Goal: Check status: Check status

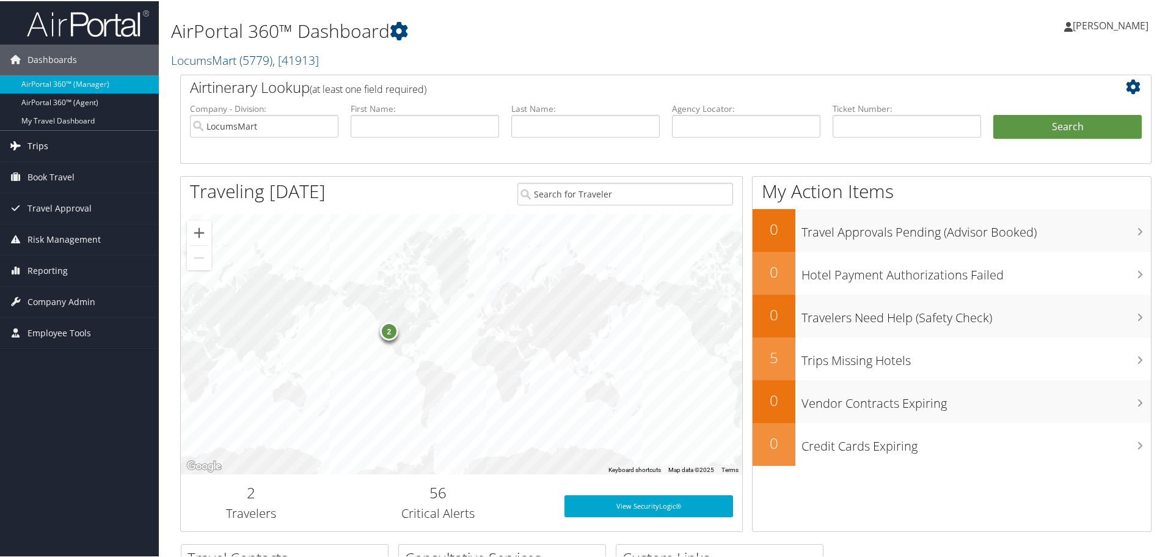
click at [69, 139] on link "Trips" at bounding box center [79, 145] width 159 height 31
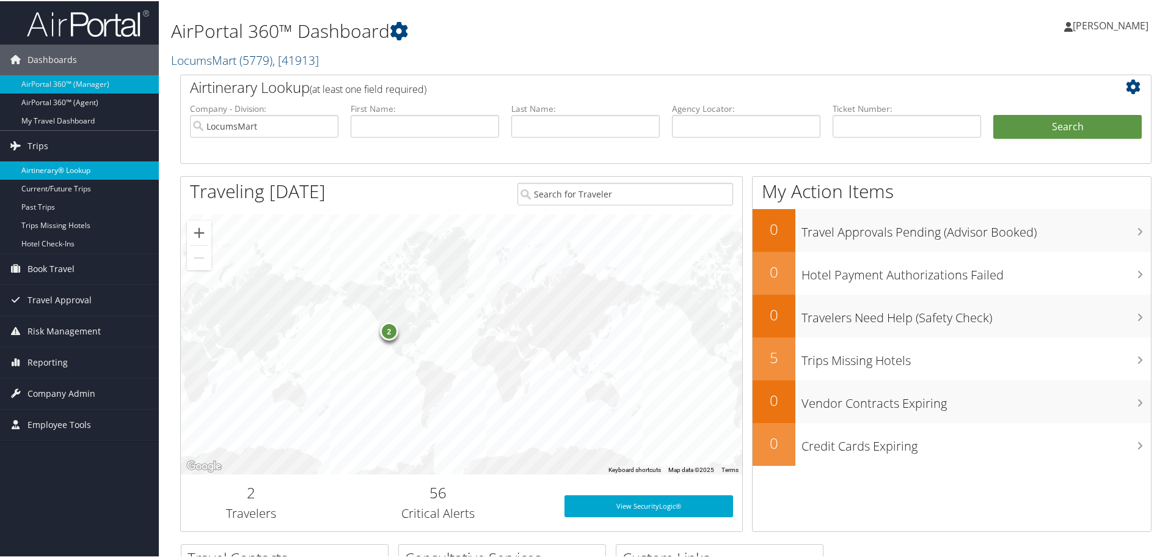
click at [73, 173] on link "Airtinerary® Lookup" at bounding box center [79, 169] width 159 height 18
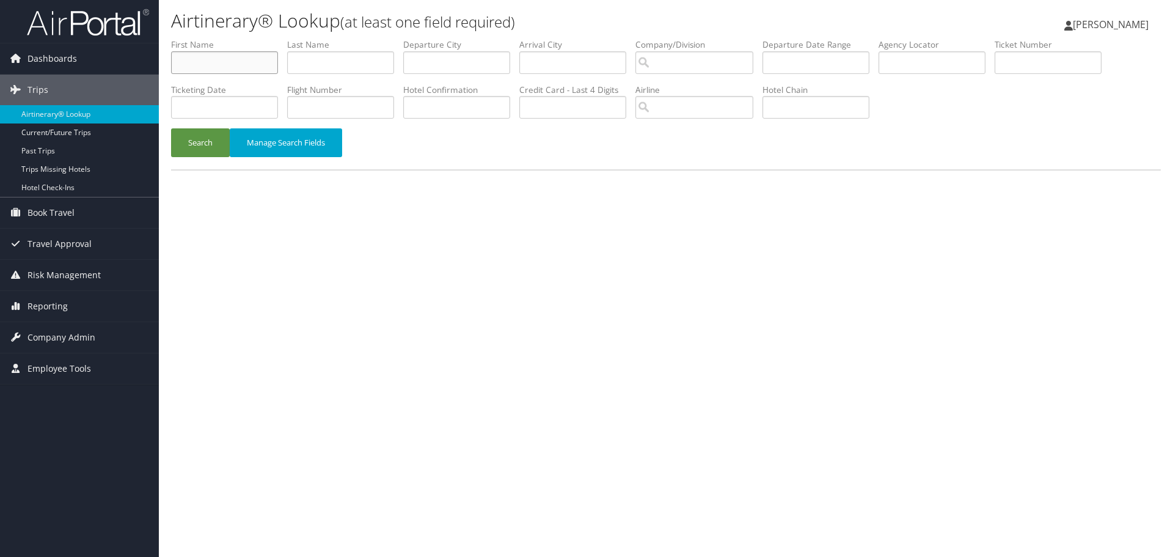
click at [249, 68] on input "text" at bounding box center [224, 62] width 107 height 23
paste input "[PERSON_NAME]"
type input "[PERSON_NAME]"
click at [337, 64] on input "text" at bounding box center [340, 62] width 107 height 23
type input "Khan"
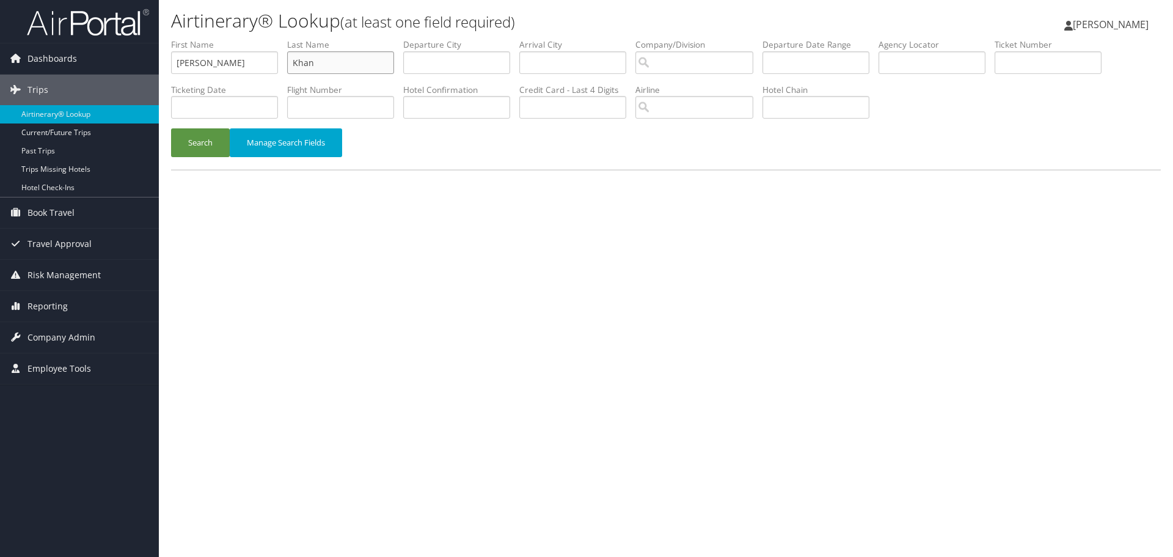
click at [171, 128] on button "Search" at bounding box center [200, 142] width 59 height 29
click at [653, 319] on div "Airtinerary® Lookup (at least one field required) [PERSON_NAME] [PERSON_NAME] M…" at bounding box center [666, 278] width 1014 height 557
drag, startPoint x: 378, startPoint y: 65, endPoint x: 334, endPoint y: 67, distance: 43.4
click at [378, 65] on input "Khan" at bounding box center [340, 62] width 107 height 23
click at [256, 66] on input "[PERSON_NAME]" at bounding box center [224, 62] width 107 height 23
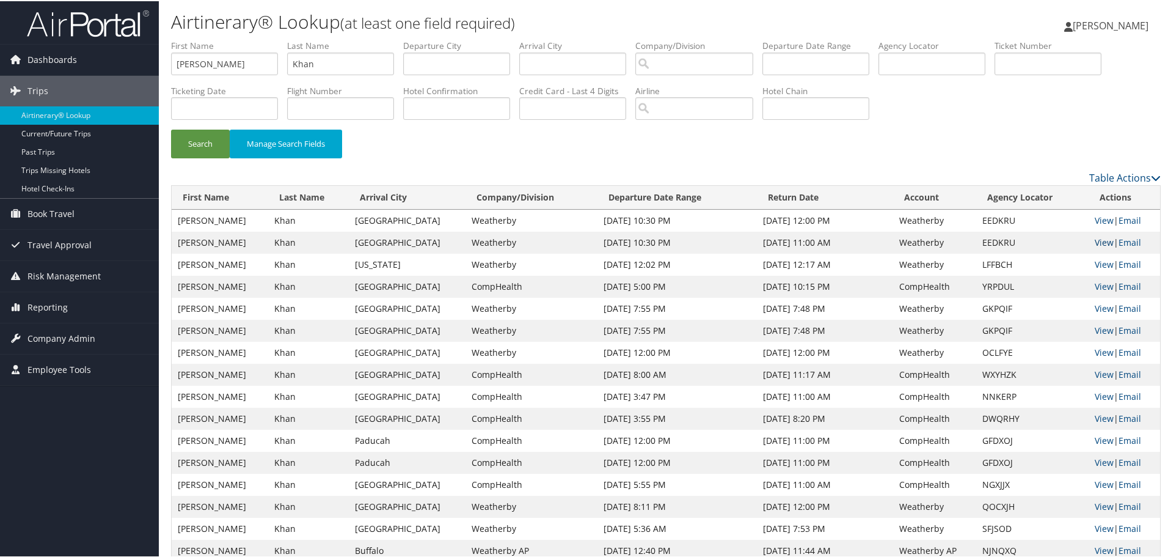
click at [1095, 236] on link "View" at bounding box center [1104, 241] width 19 height 12
click at [1095, 243] on link "View" at bounding box center [1104, 241] width 19 height 12
click at [1095, 282] on link "View" at bounding box center [1104, 285] width 19 height 12
click at [233, 66] on input "[PERSON_NAME]" at bounding box center [224, 62] width 107 height 23
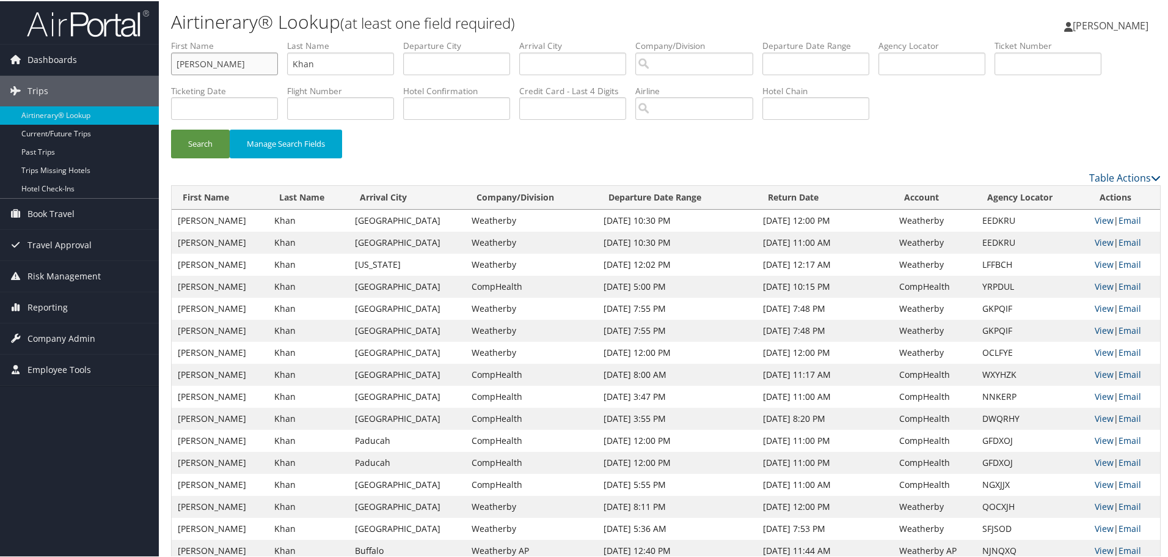
type input "[PERSON_NAME]"
click at [171, 128] on button "Search" at bounding box center [200, 142] width 59 height 29
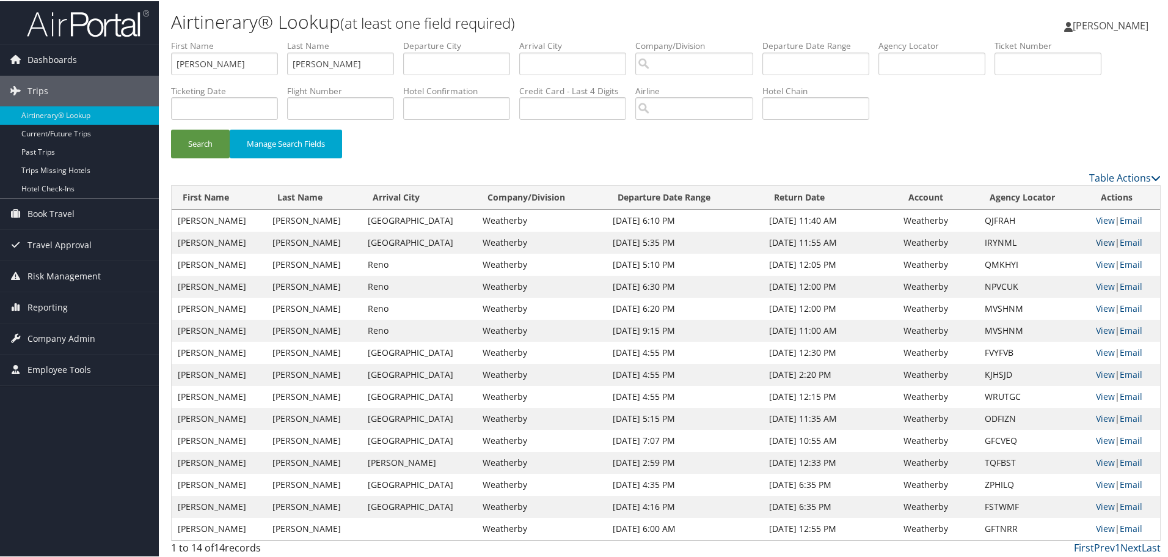
click at [1096, 239] on link "View" at bounding box center [1105, 241] width 19 height 12
click at [1100, 225] on td "View | Email" at bounding box center [1125, 219] width 70 height 22
click at [1100, 224] on link "View" at bounding box center [1105, 219] width 19 height 12
click at [195, 140] on button "Search" at bounding box center [200, 142] width 59 height 29
click at [199, 145] on button "Search" at bounding box center [200, 142] width 59 height 29
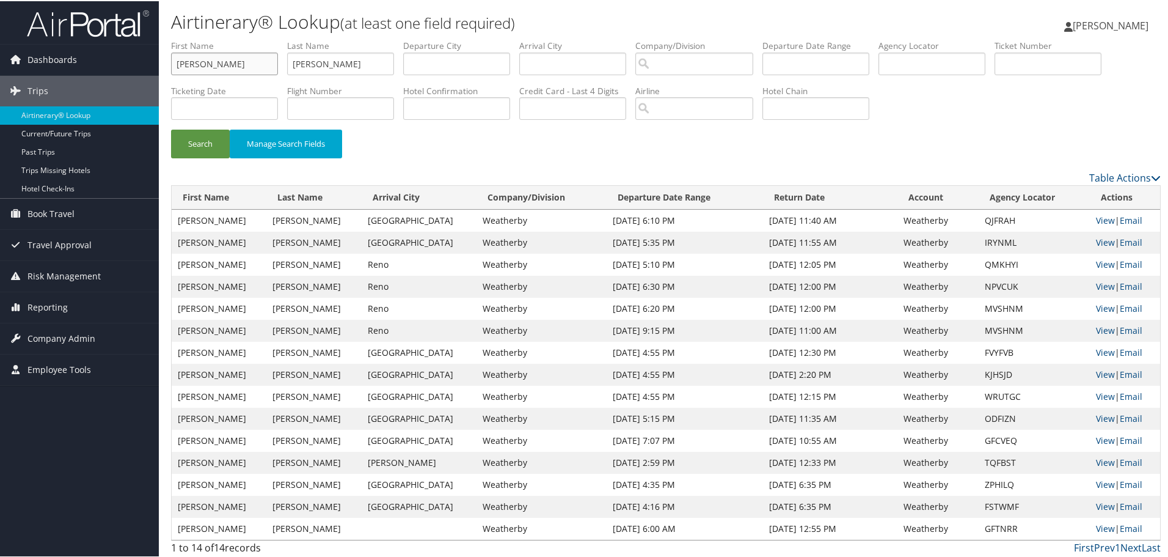
click at [237, 64] on input "[PERSON_NAME]" at bounding box center [224, 62] width 107 height 23
paste input "Shayef A. Gabasha"
click at [224, 64] on input "Shayef A. Gabasha" at bounding box center [224, 62] width 107 height 23
drag, startPoint x: 224, startPoint y: 64, endPoint x: 294, endPoint y: 65, distance: 70.9
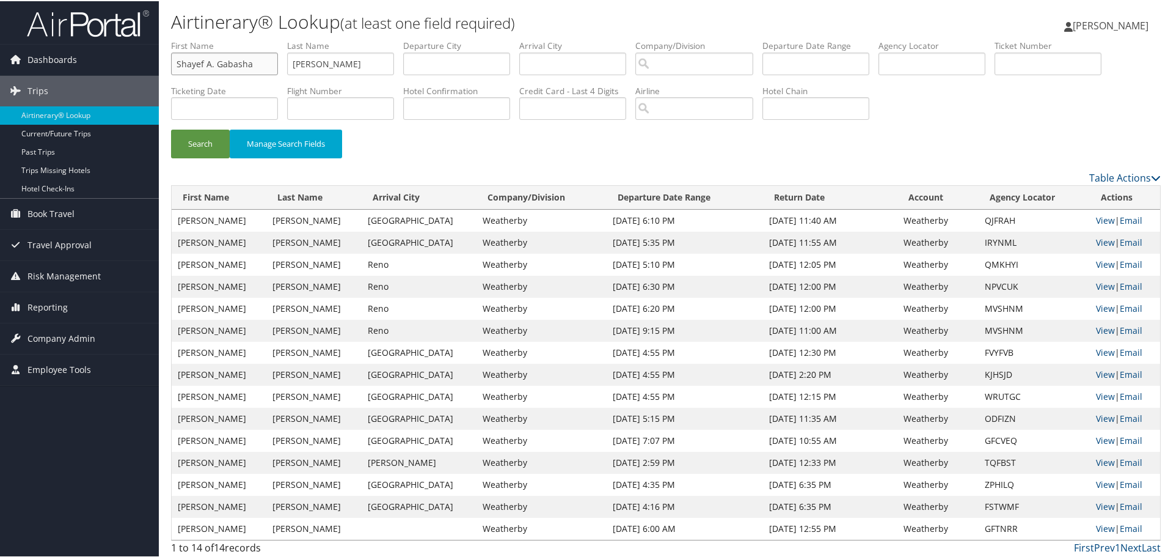
click at [230, 64] on input "Shayef A. Gabasha" at bounding box center [224, 62] width 107 height 23
type input "Shayef A. Gabasha"
drag, startPoint x: 339, startPoint y: 65, endPoint x: 265, endPoint y: 64, distance: 74.5
click at [265, 38] on ul "First Name [PERSON_NAME] A. Gabasha Last Name [PERSON_NAME] Departure City Arri…" at bounding box center [666, 38] width 990 height 0
paste input "Gabasha"
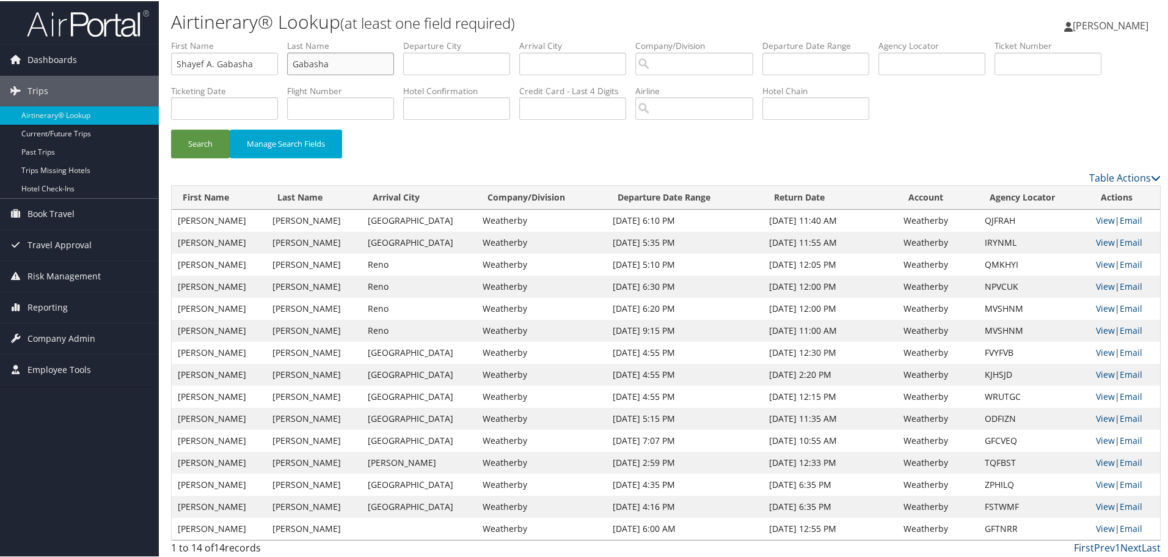
type input "Gabasha"
drag, startPoint x: 202, startPoint y: 63, endPoint x: 323, endPoint y: 70, distance: 121.2
click at [323, 38] on ul "First Name [PERSON_NAME] A. Gabasha Last Name Gabasha Departure City Arrival Ci…" at bounding box center [666, 38] width 990 height 0
click at [353, 67] on input "Gabasha" at bounding box center [340, 62] width 107 height 23
click at [171, 128] on button "Search" at bounding box center [200, 142] width 59 height 29
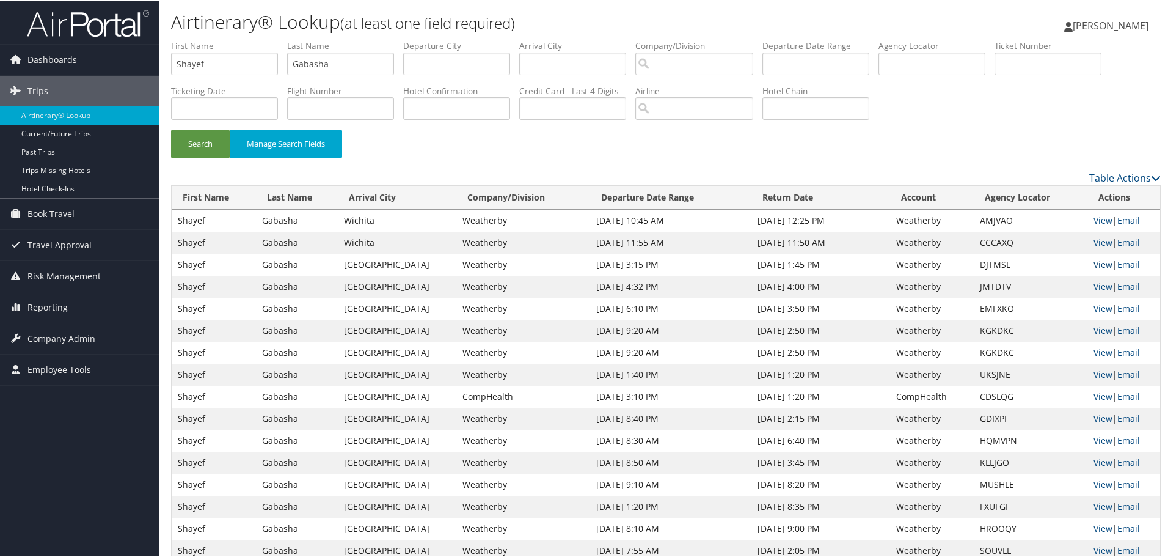
click at [1094, 261] on link "View" at bounding box center [1103, 263] width 19 height 12
drag, startPoint x: 224, startPoint y: 59, endPoint x: 156, endPoint y: 58, distance: 67.8
click at [156, 58] on div "Dashboards AirPortal 360™ (Manager) AirPortal 360™ (Agent) My Travel Dashboard …" at bounding box center [586, 291] width 1173 height 582
type input "[PERSON_NAME]"
type input "yandel"
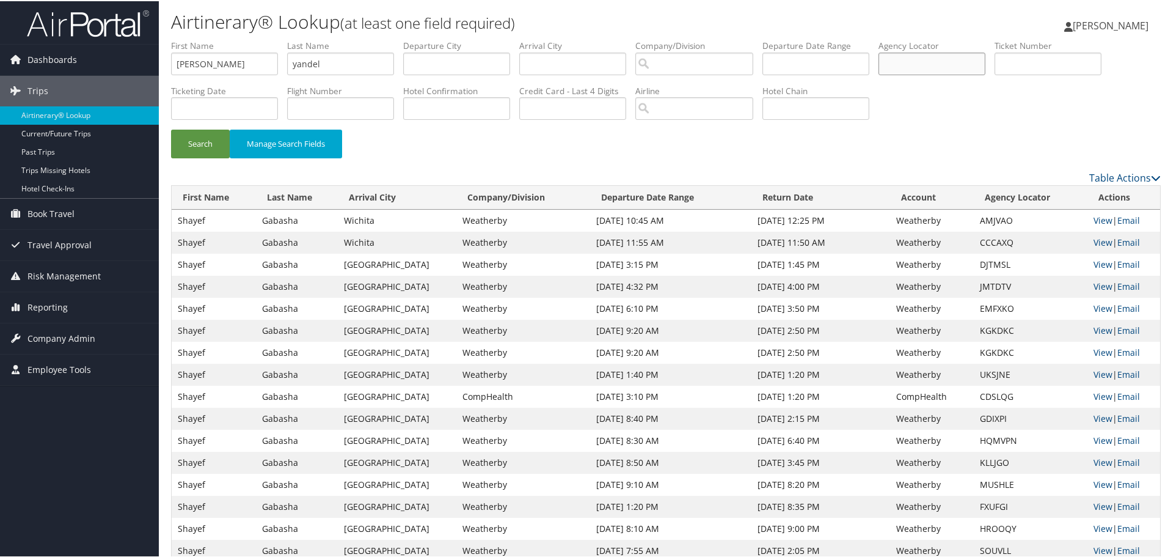
click at [945, 58] on input "text" at bounding box center [932, 62] width 107 height 23
paste input "YNFXBJ"
type input "YNFXBJ"
click at [171, 128] on button "Search" at bounding box center [200, 142] width 59 height 29
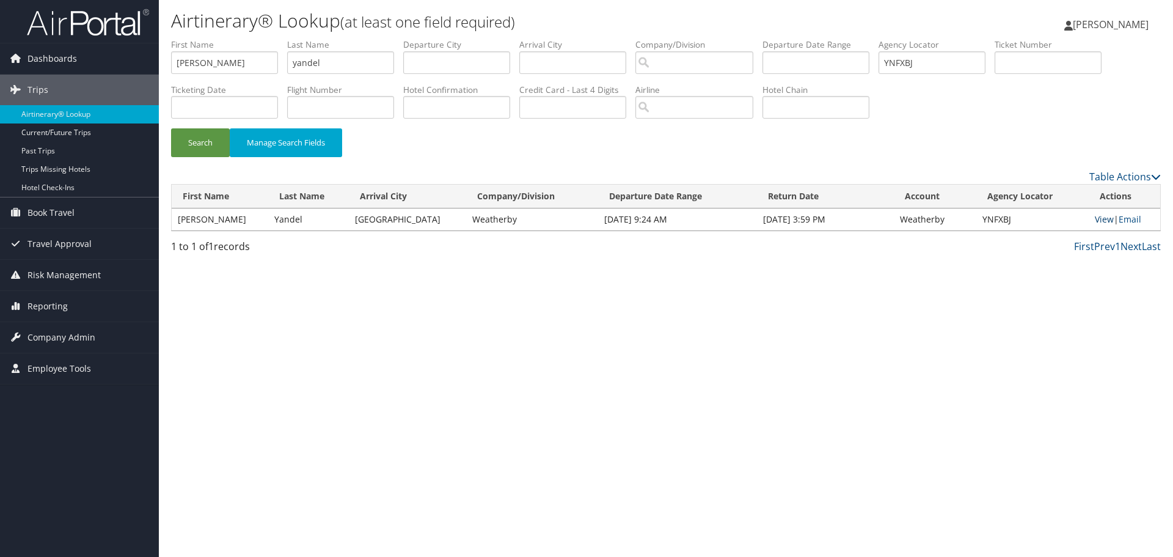
click at [1098, 219] on link "View" at bounding box center [1104, 219] width 19 height 12
